Goal: Information Seeking & Learning: Learn about a topic

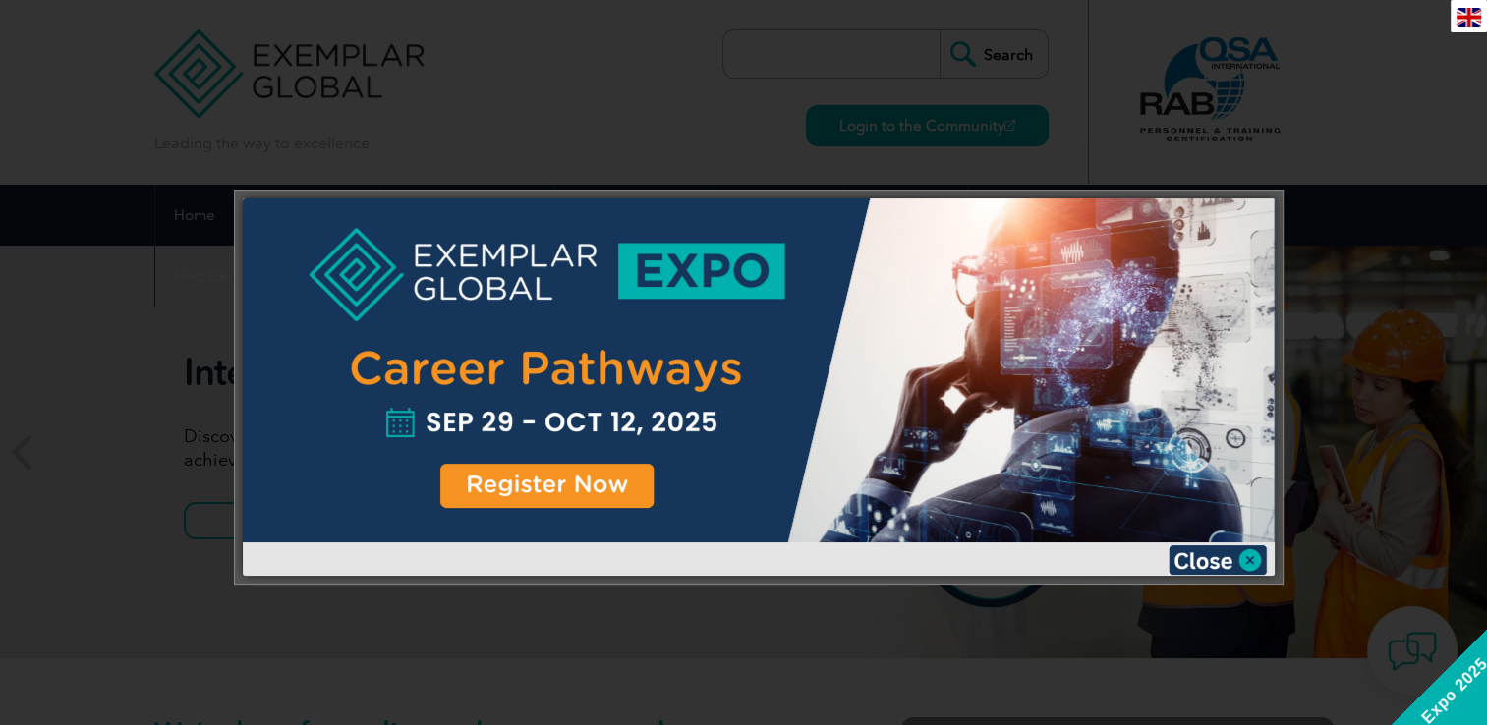
click at [1251, 560] on img at bounding box center [1217, 559] width 98 height 29
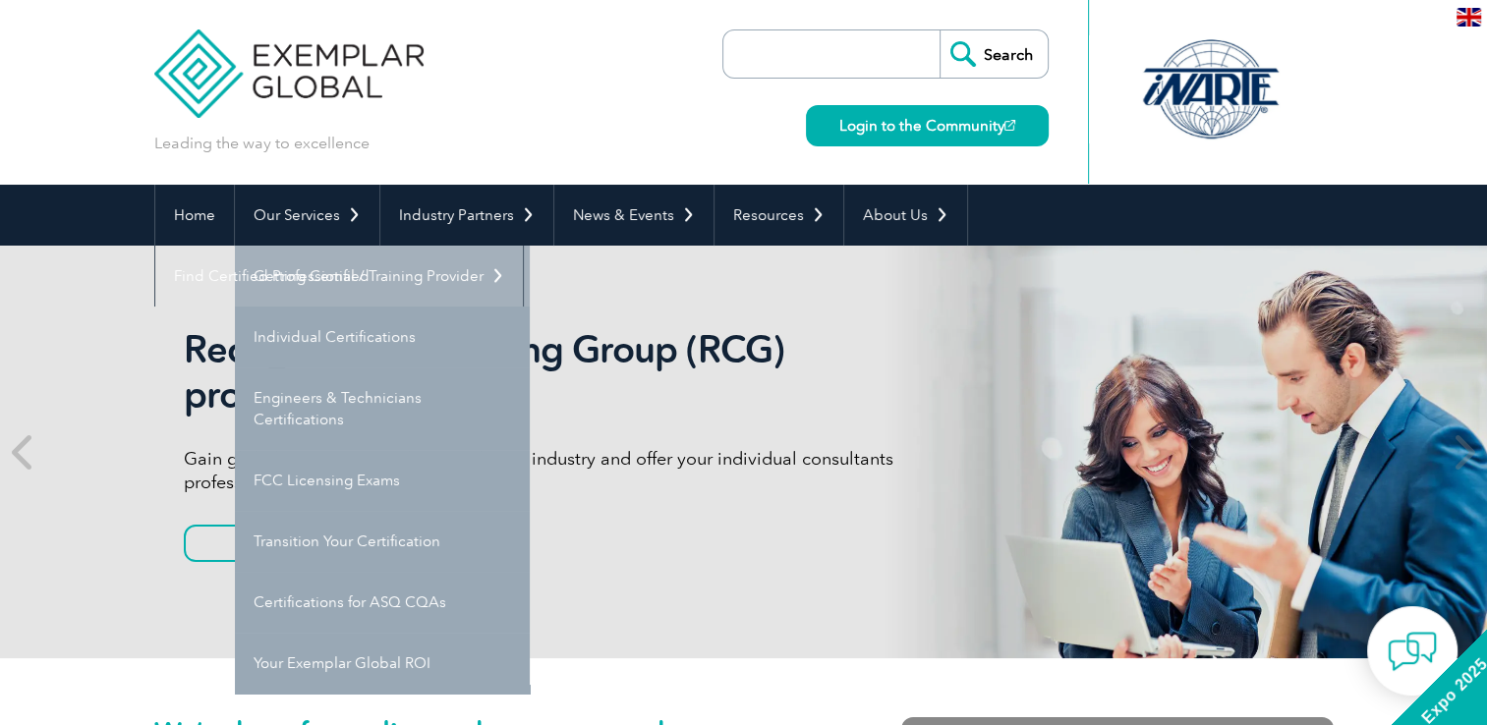
click at [316, 272] on link "Getting Certified" at bounding box center [382, 276] width 295 height 61
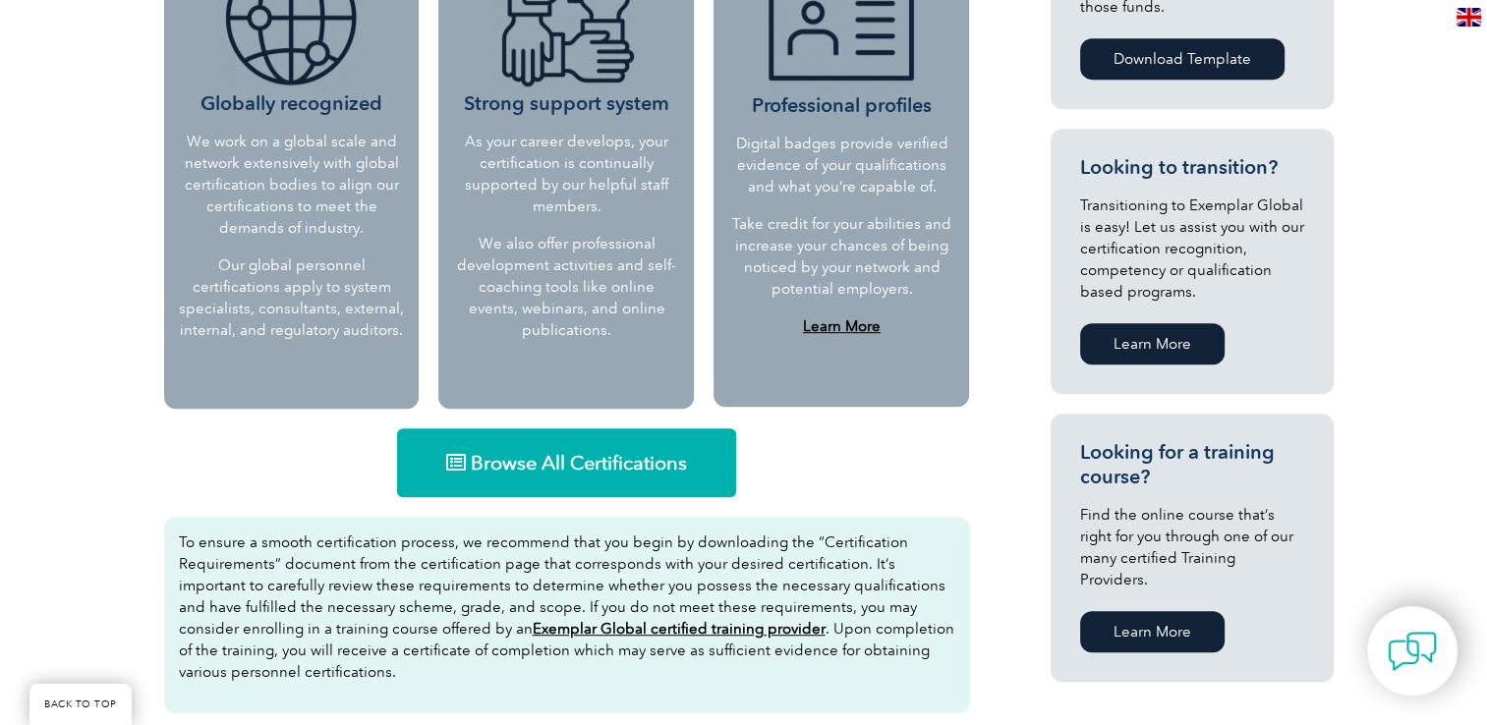
scroll to position [983, 0]
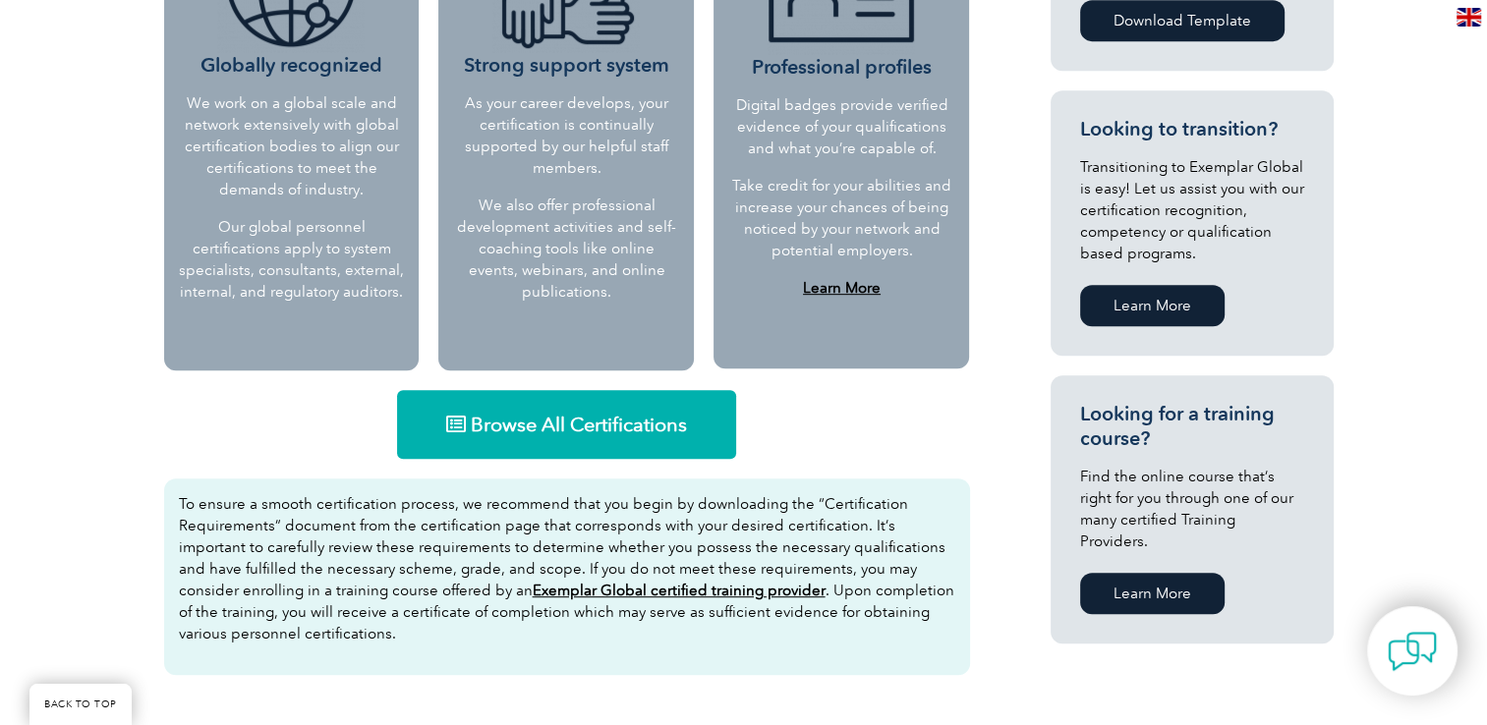
click at [516, 428] on span "Browse All Certifications" at bounding box center [579, 425] width 216 height 20
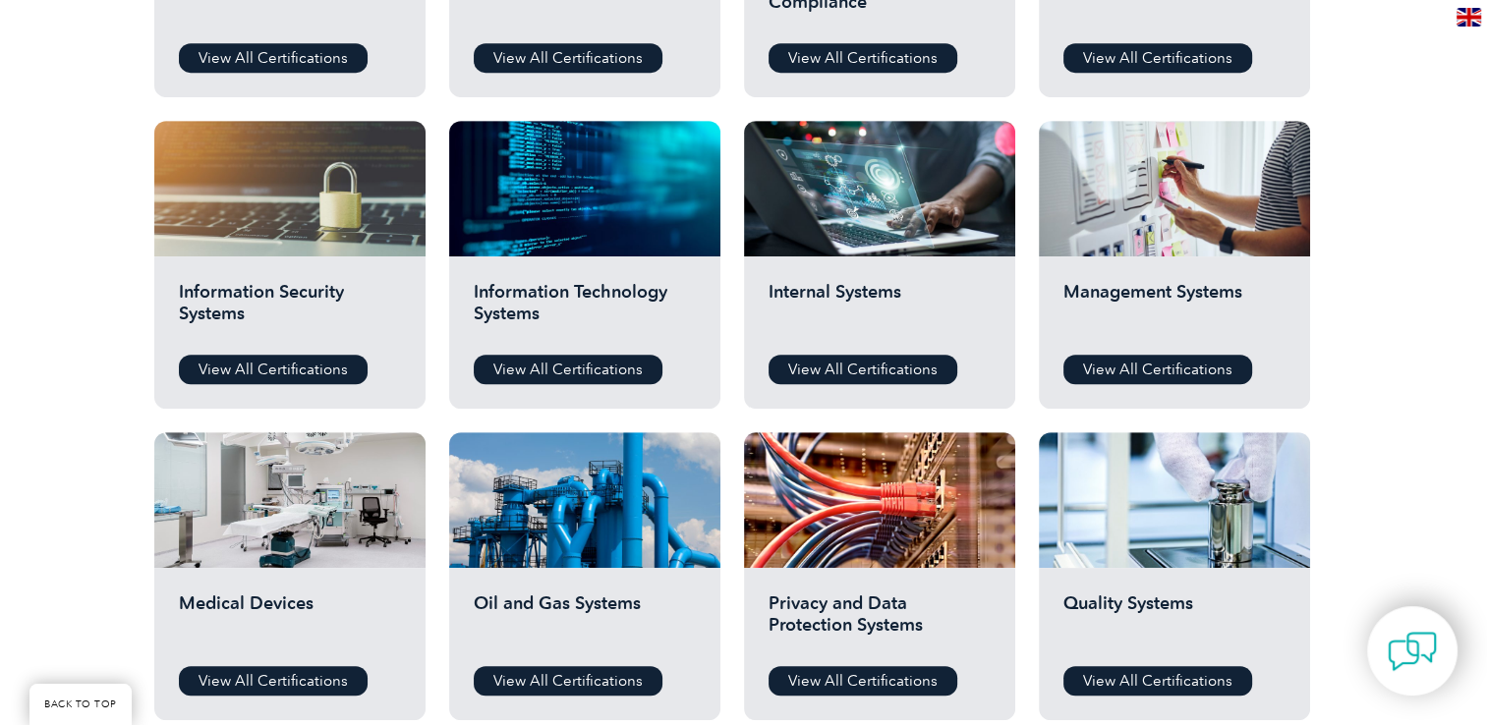
scroll to position [884, 0]
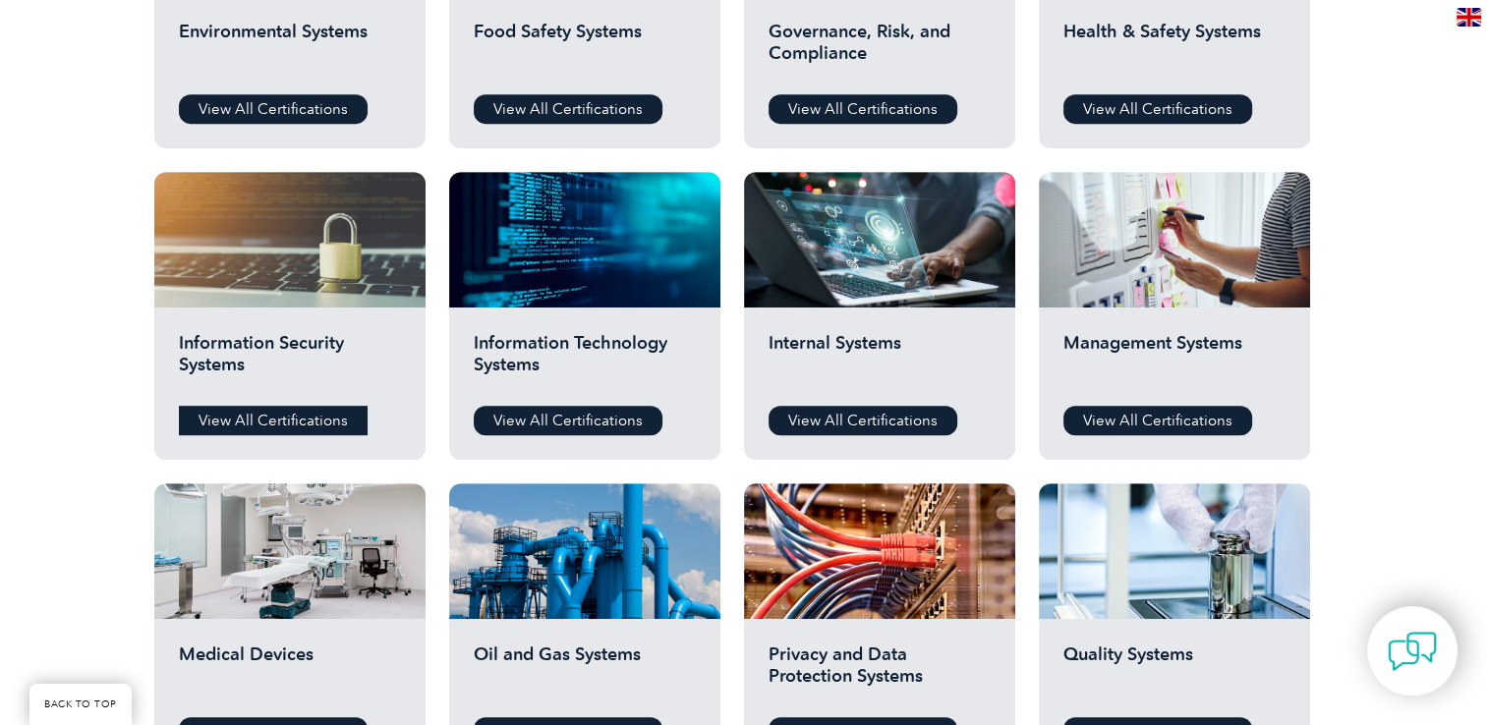
click at [323, 411] on link "View All Certifications" at bounding box center [273, 420] width 189 height 29
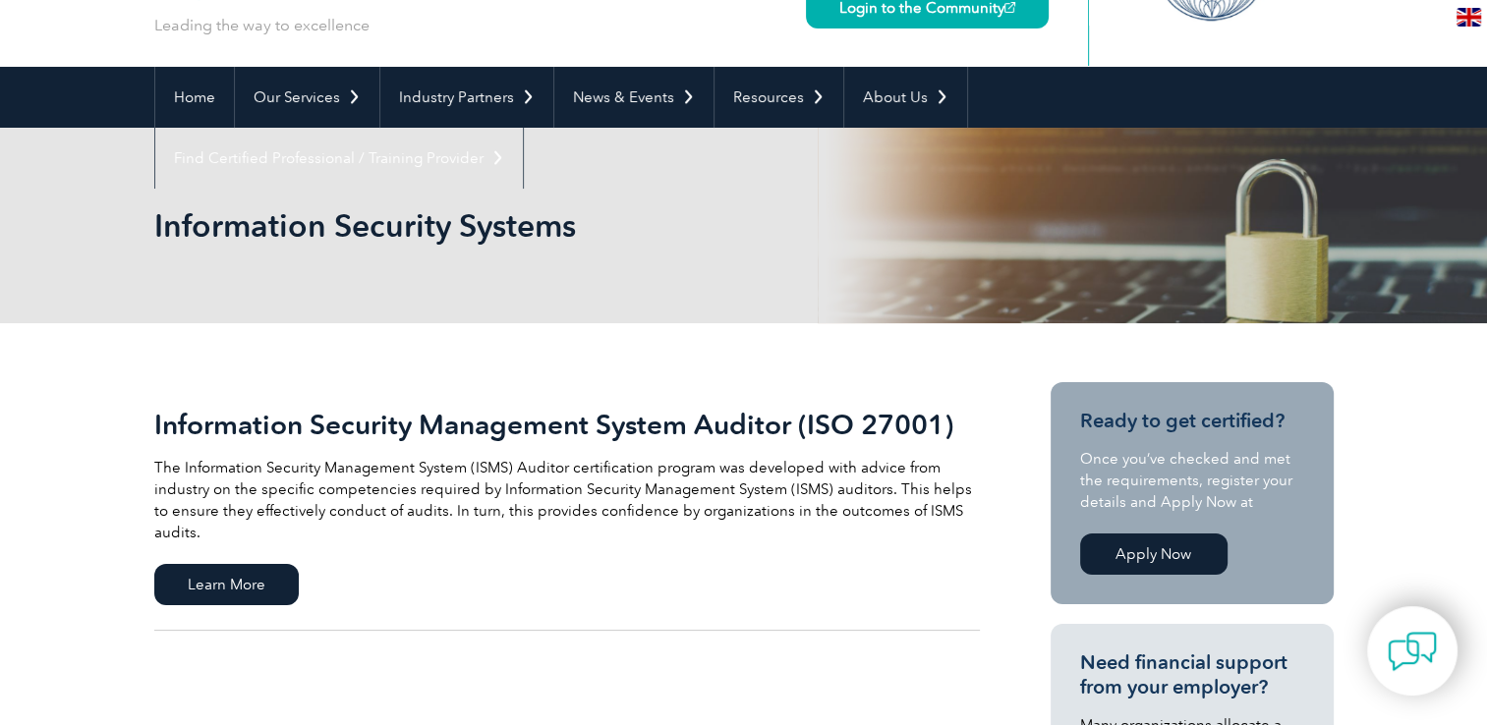
scroll to position [197, 0]
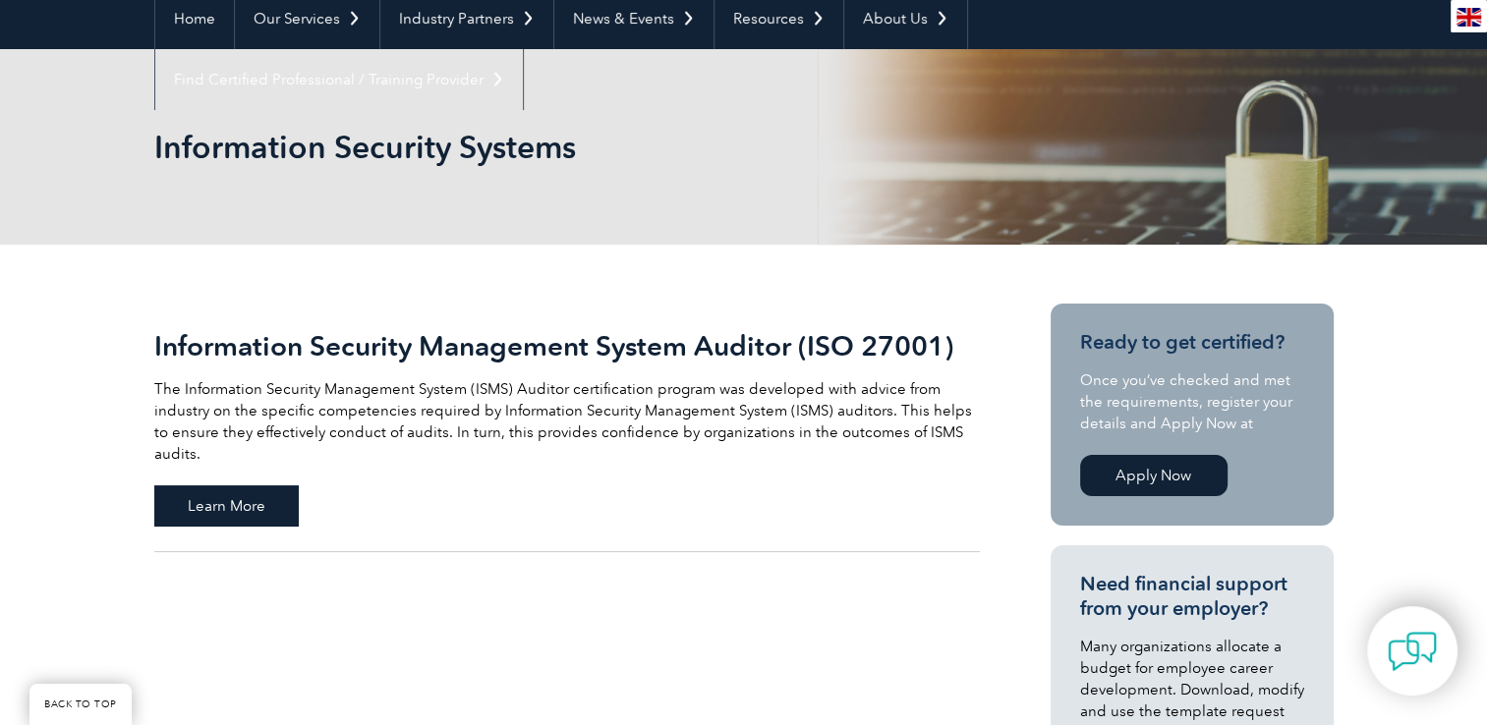
click at [283, 488] on span "Learn More" at bounding box center [226, 505] width 144 height 41
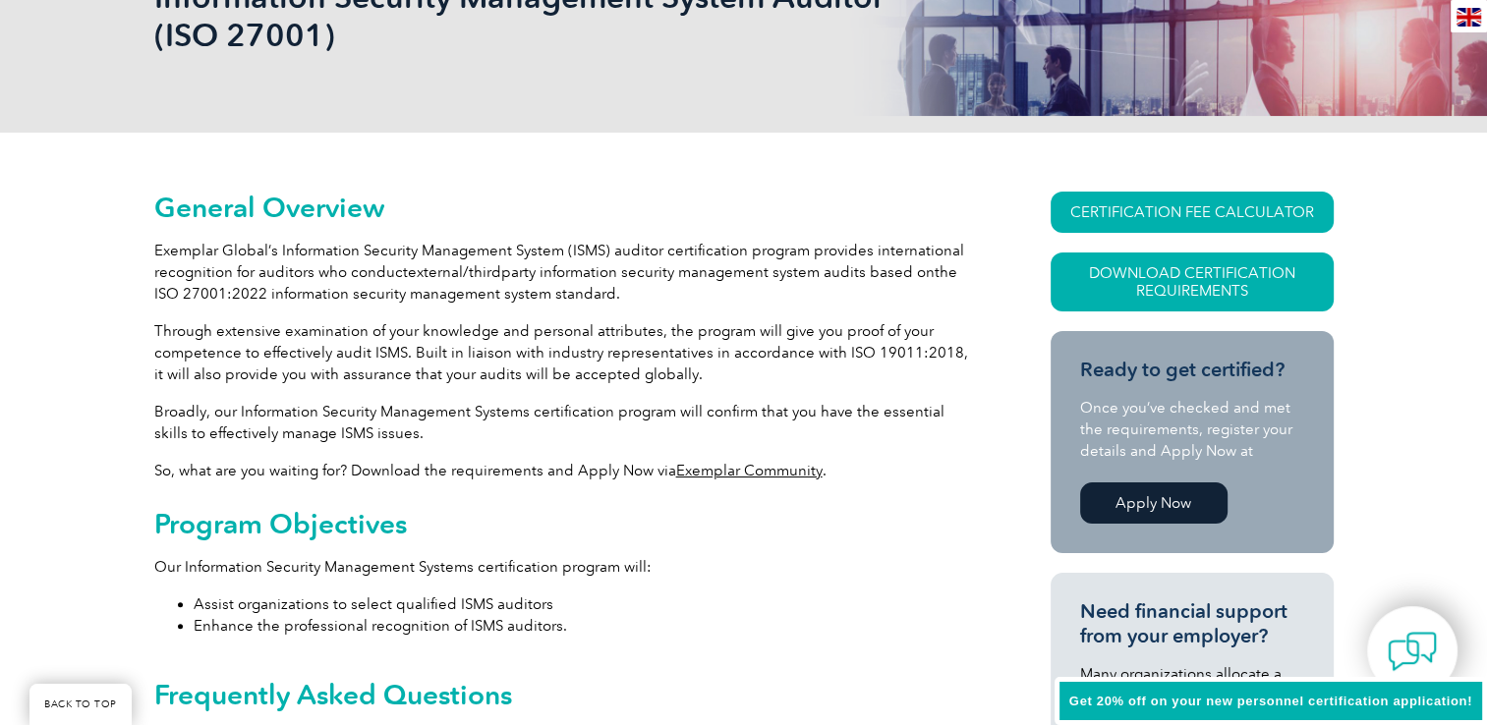
scroll to position [393, 0]
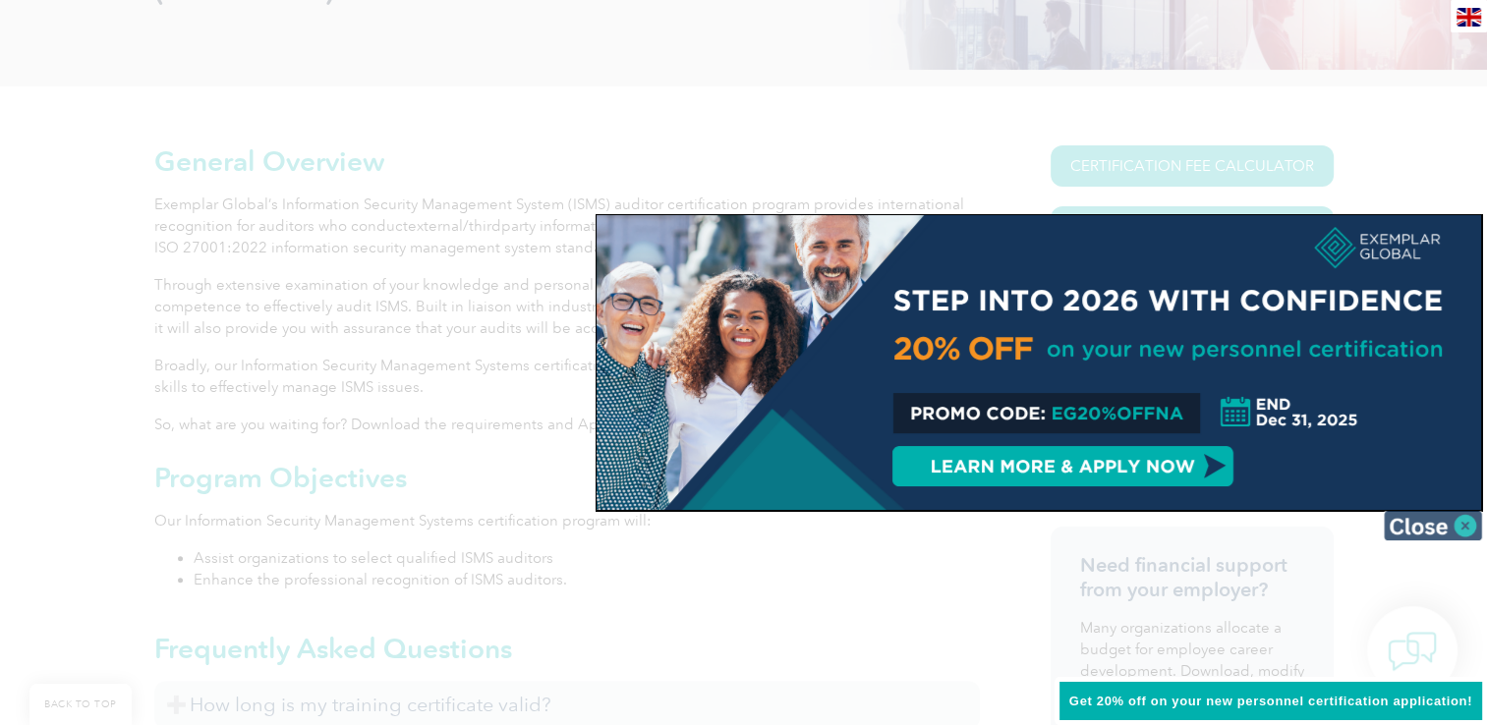
click at [1435, 521] on img at bounding box center [1433, 525] width 98 height 29
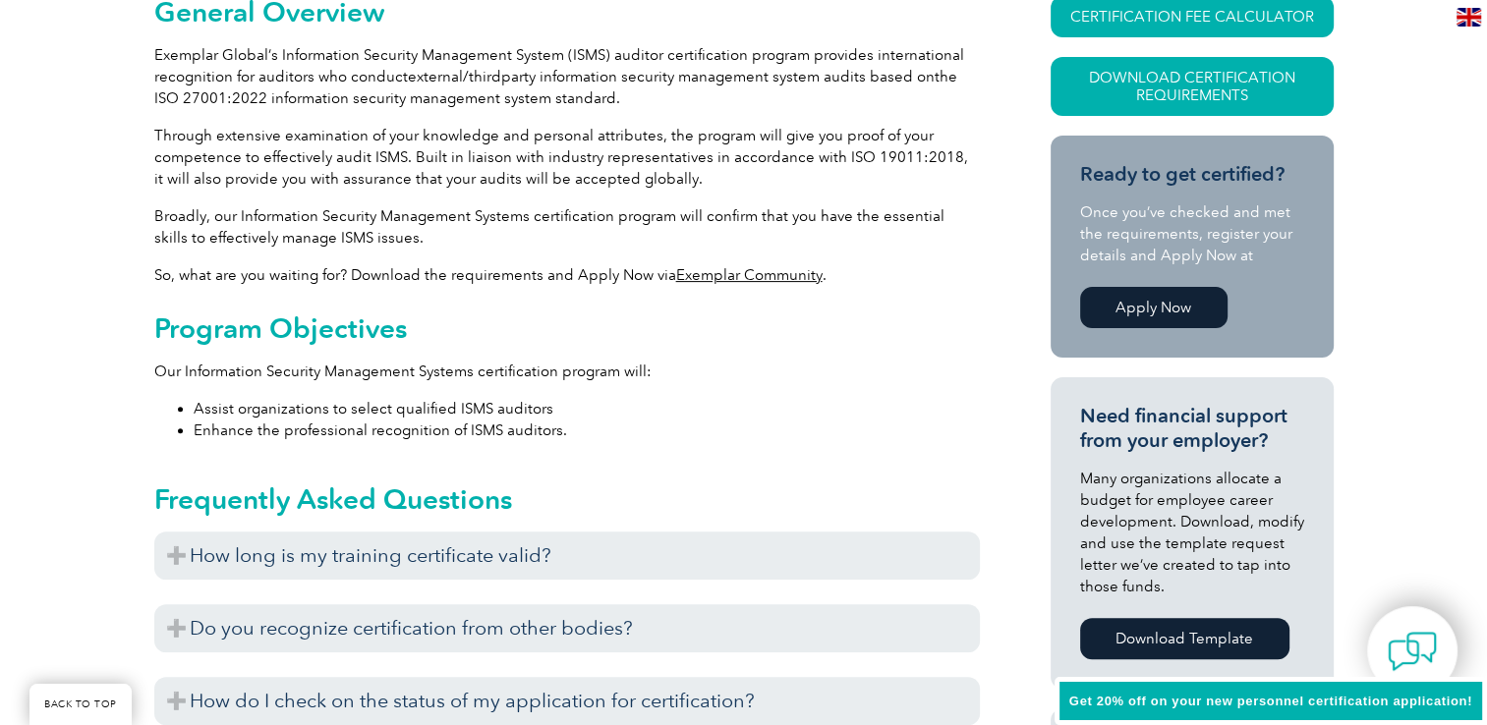
scroll to position [590, 0]
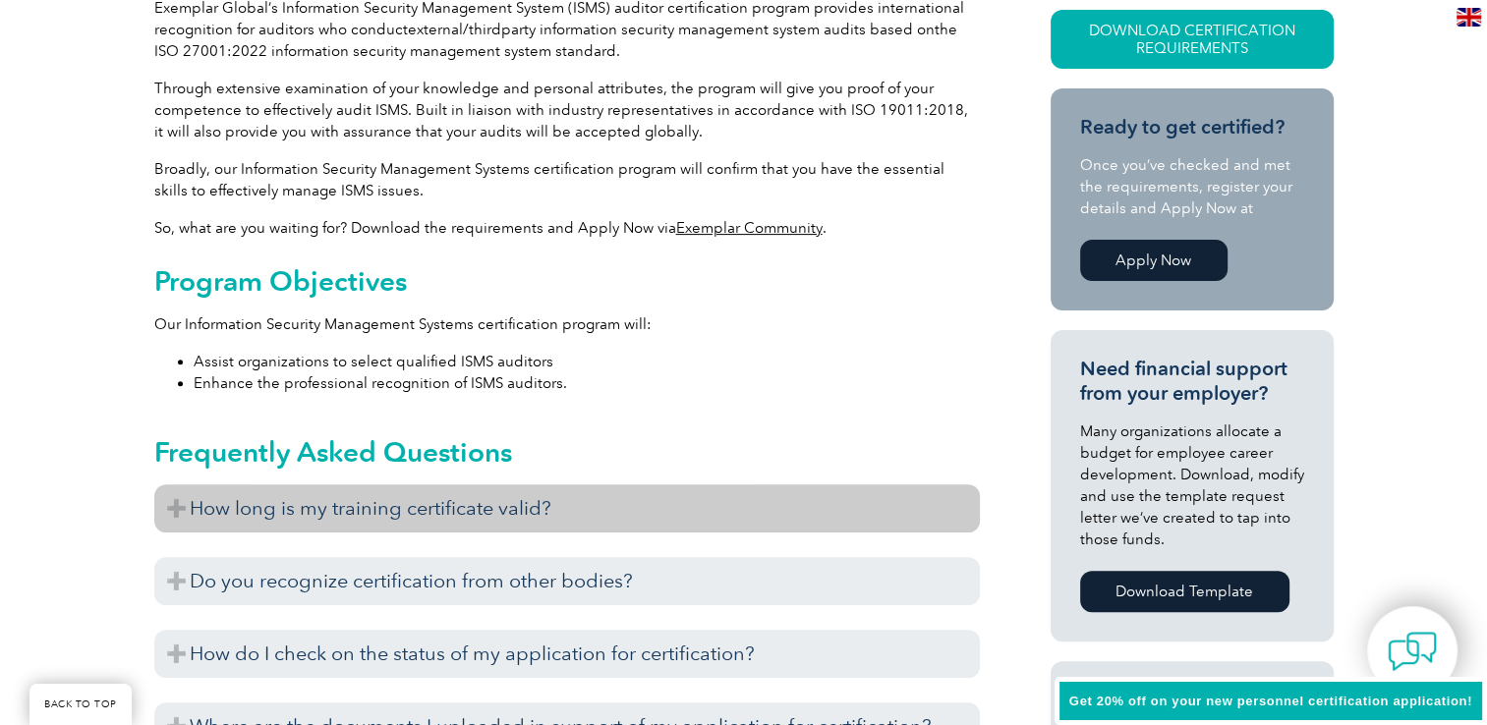
click at [650, 509] on h3 "How long is my training certificate valid?" at bounding box center [566, 508] width 825 height 48
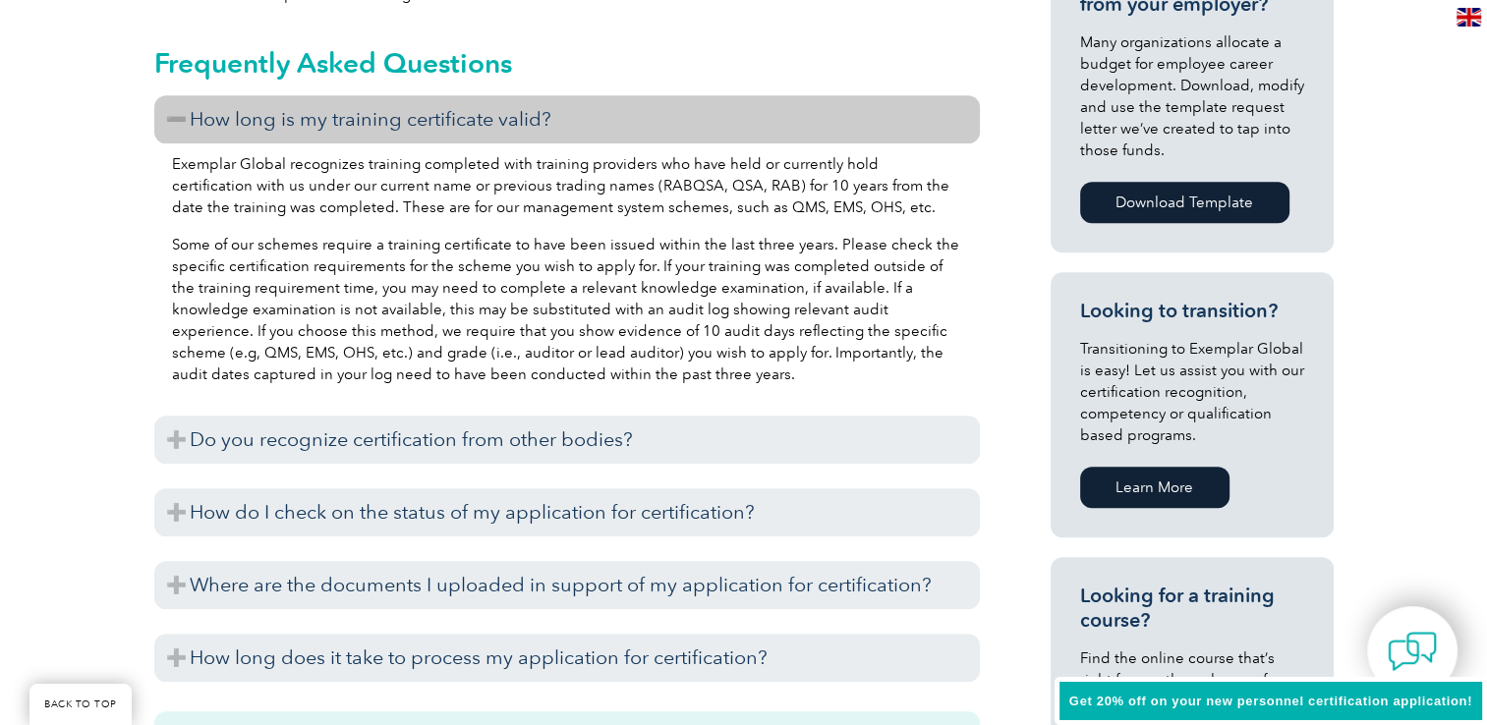
scroll to position [983, 0]
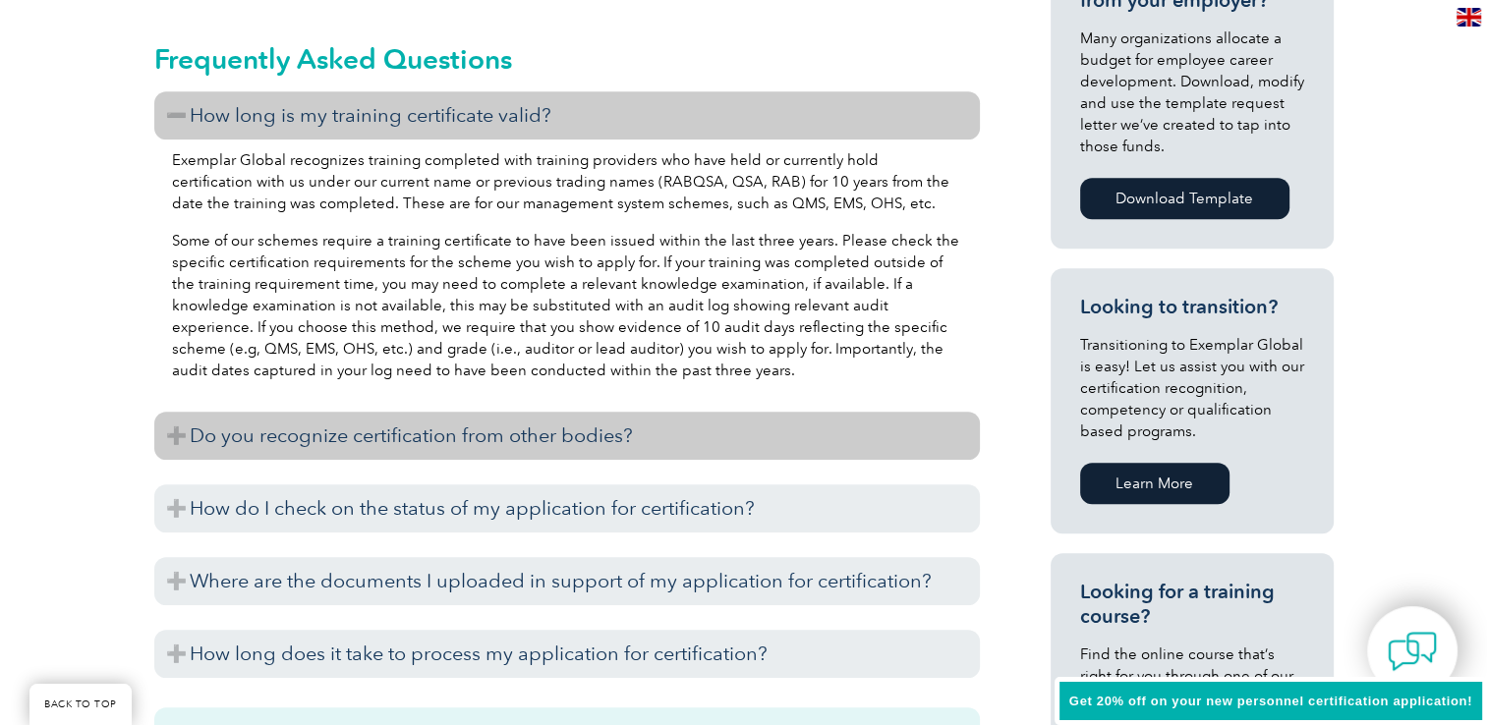
click at [645, 446] on h3 "Do you recognize certification from other bodies?" at bounding box center [566, 436] width 825 height 48
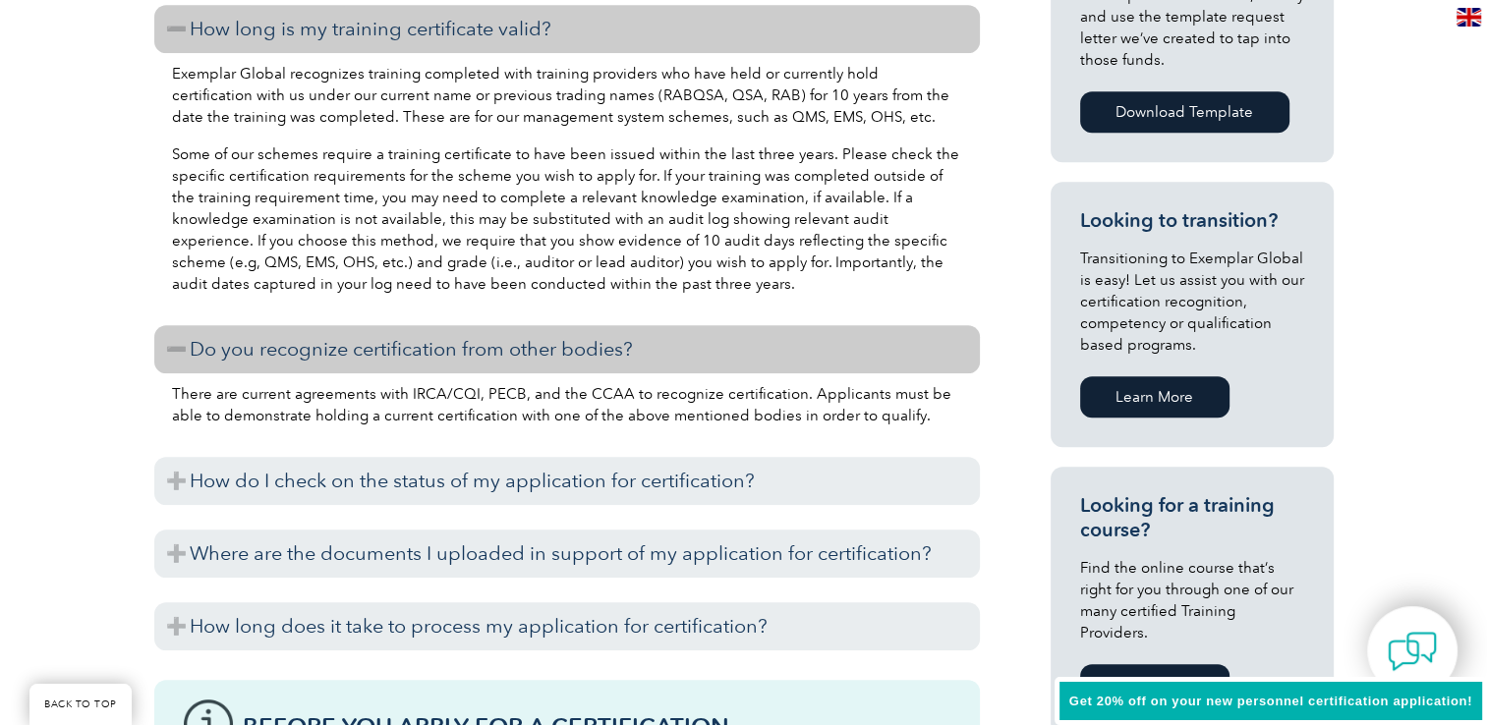
scroll to position [1081, 0]
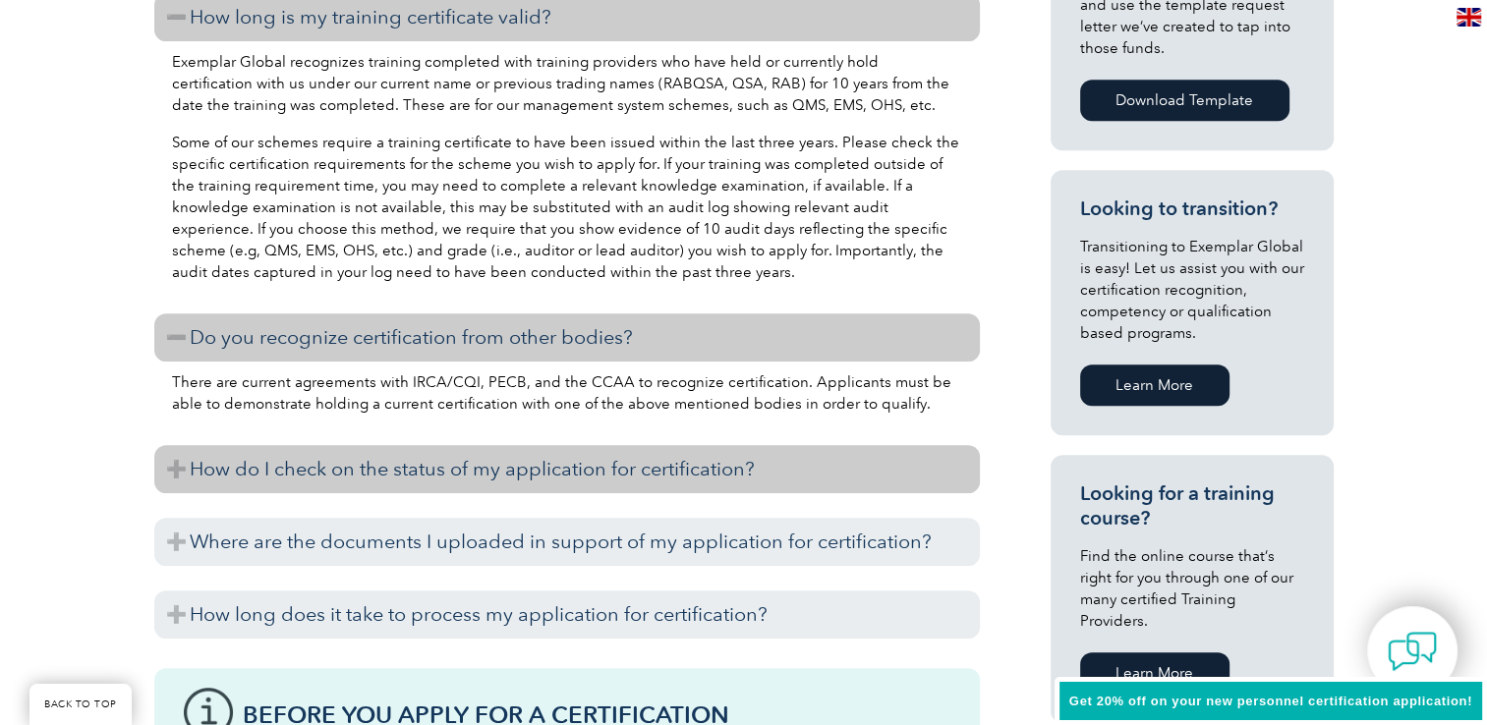
click at [663, 476] on h3 "How do I check on the status of my application for certification?" at bounding box center [566, 469] width 825 height 48
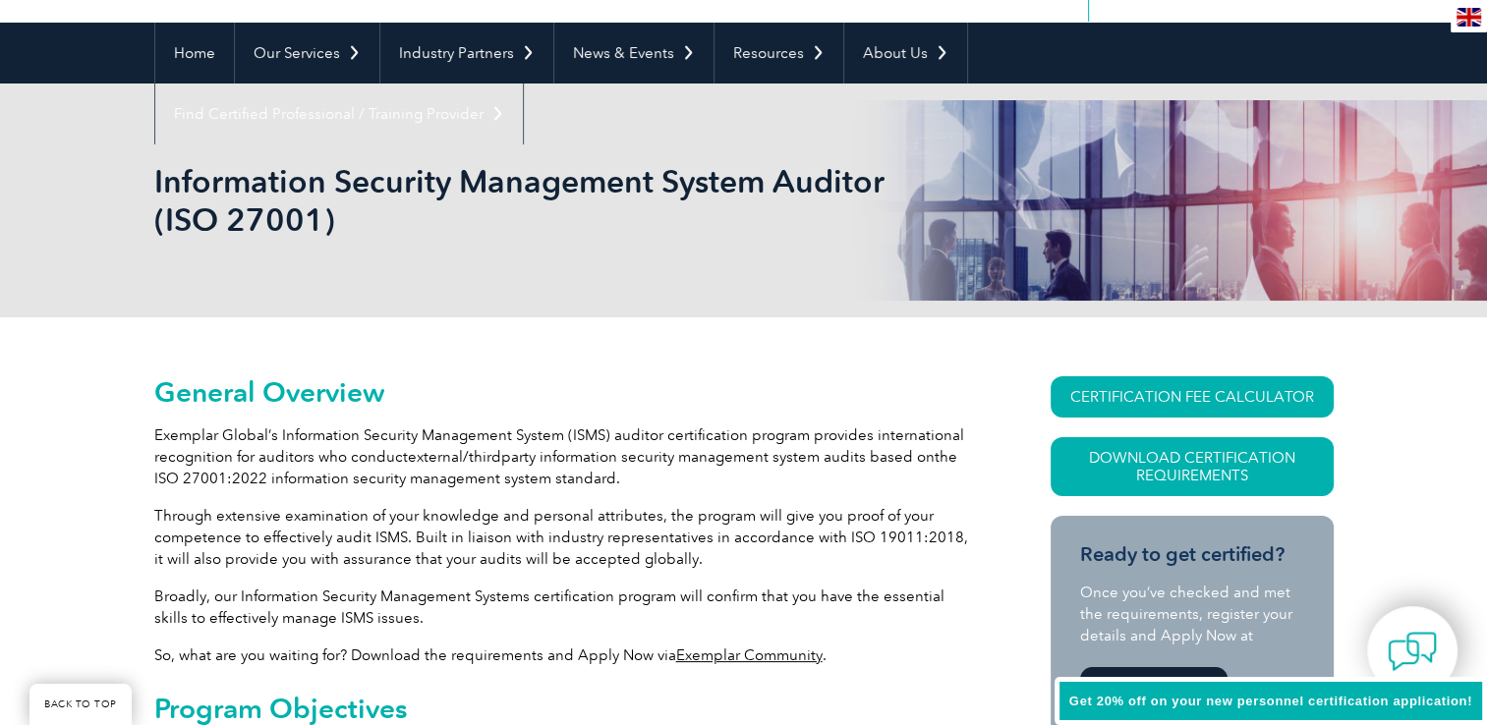
scroll to position [0, 0]
